Goal: Transaction & Acquisition: Purchase product/service

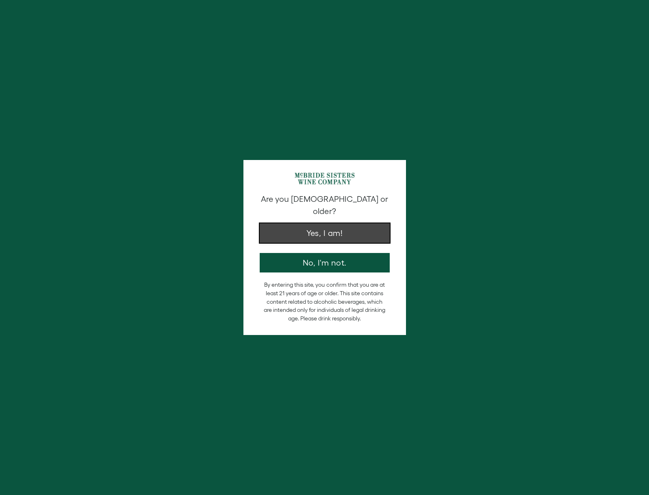
click at [349, 231] on button "Yes, I am!" at bounding box center [325, 232] width 130 height 19
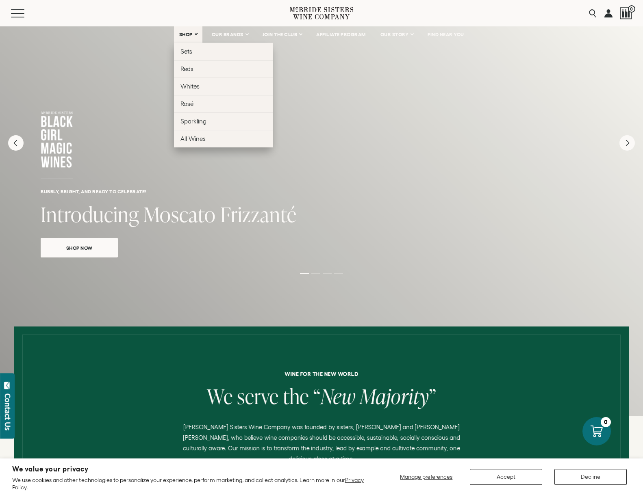
click at [187, 36] on span "SHOP" at bounding box center [186, 35] width 14 height 6
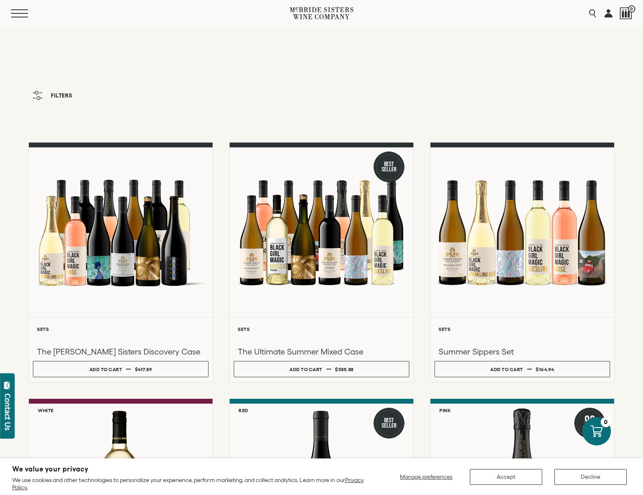
click at [17, 13] on span "Mobile Menu Trigger" at bounding box center [19, 13] width 17 height 1
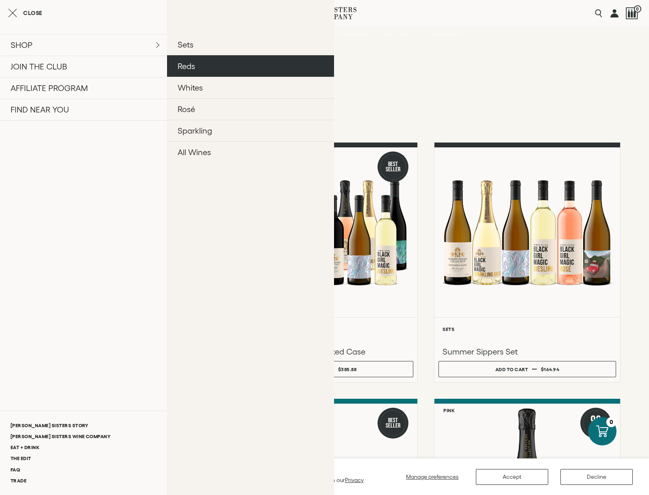
click at [192, 68] on link "Reds" at bounding box center [250, 66] width 167 height 22
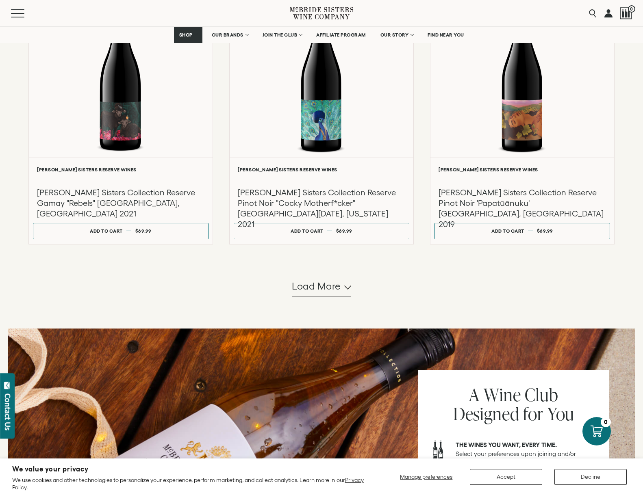
scroll to position [683, 0]
click at [316, 286] on span "Load more" at bounding box center [316, 286] width 49 height 14
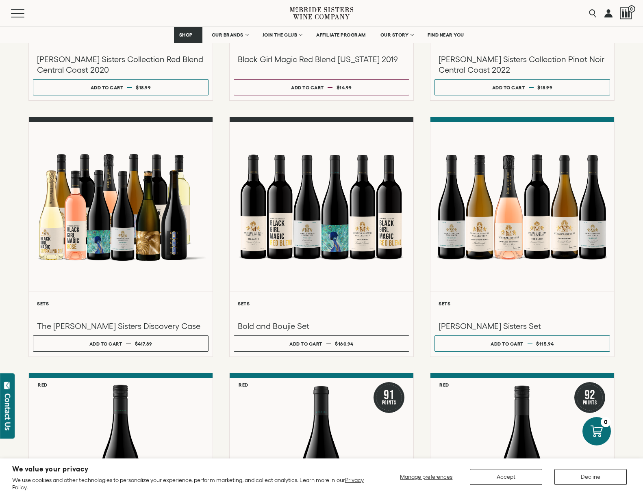
scroll to position [313, 0]
